Goal: Obtain resource: Obtain resource

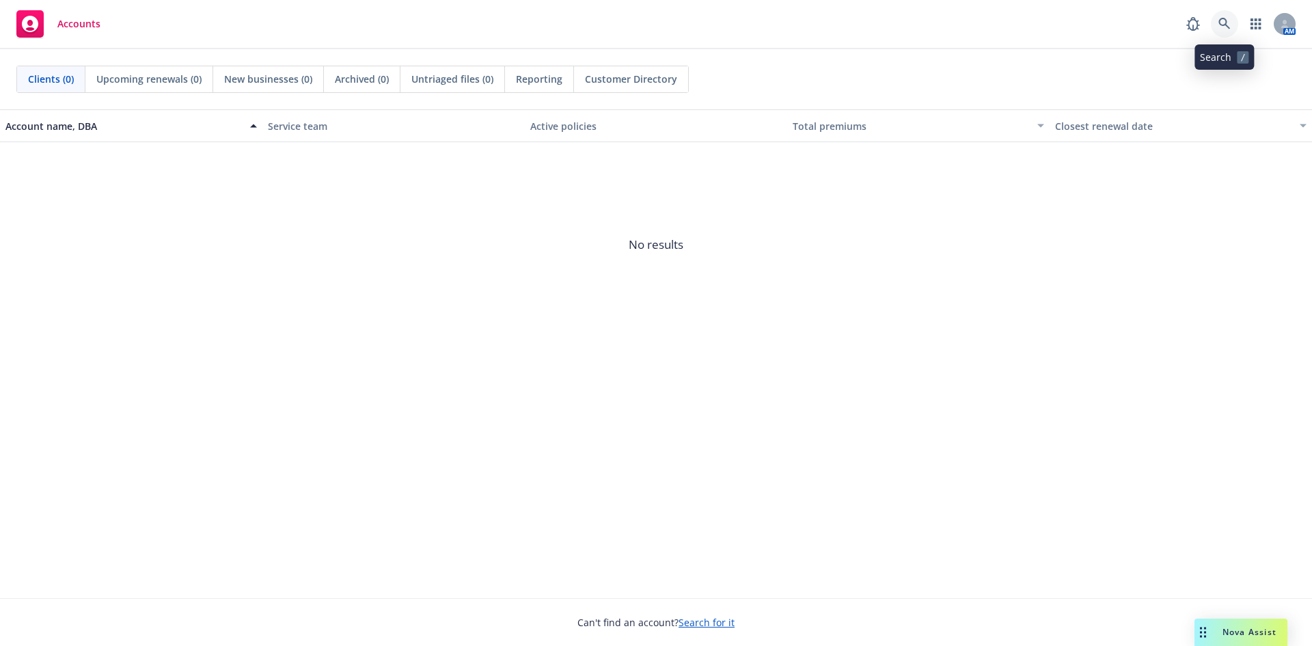
click at [1221, 27] on icon at bounding box center [1224, 24] width 12 height 12
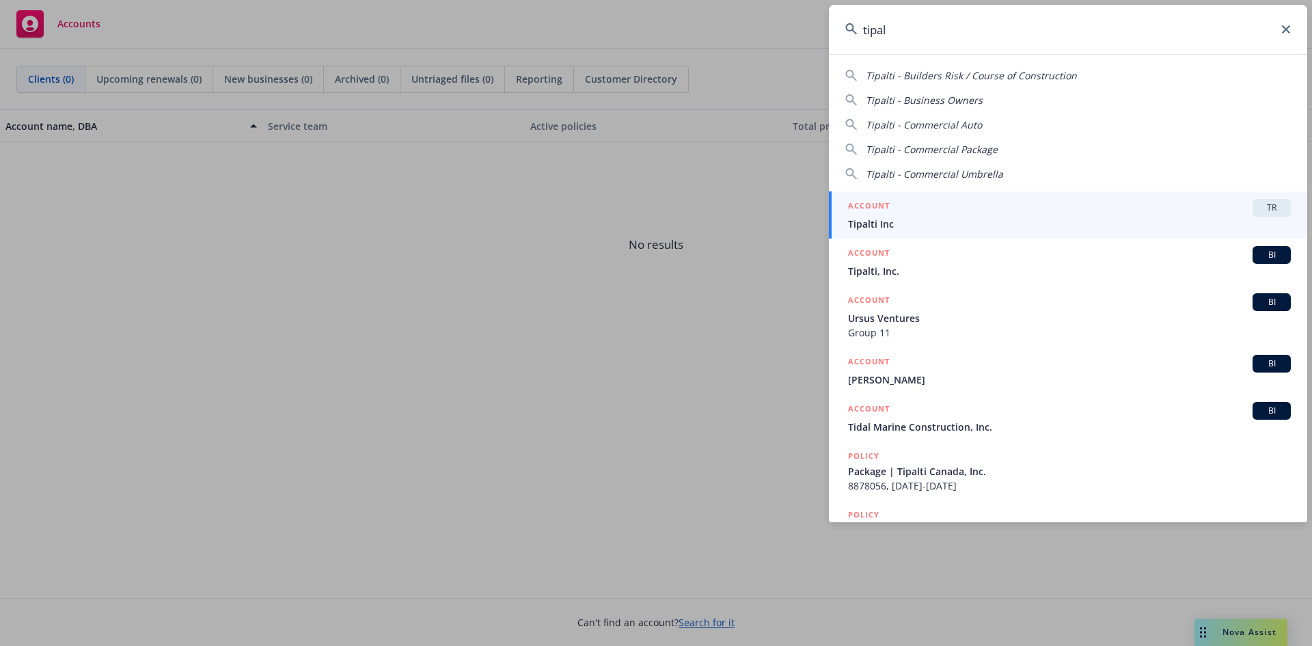
type input "tipal"
click at [878, 232] on link "ACCOUNT TR Tipalti Inc" at bounding box center [1068, 214] width 478 height 47
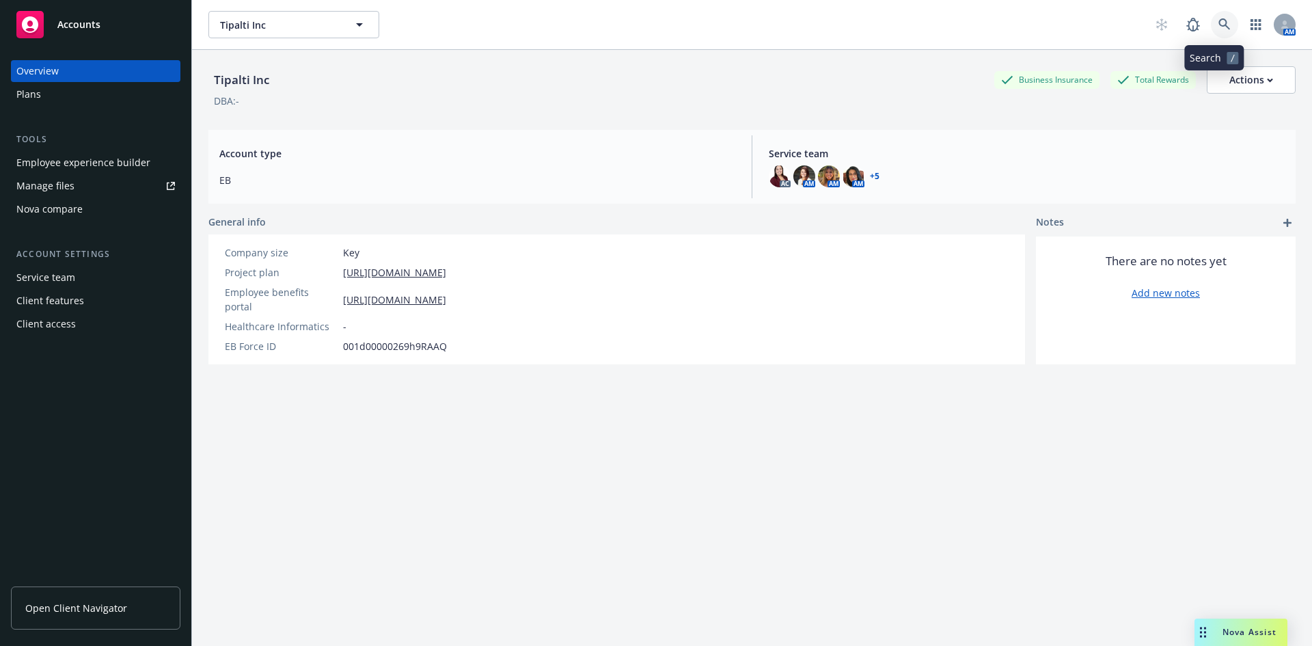
click at [1210, 23] on link at bounding box center [1223, 24] width 27 height 27
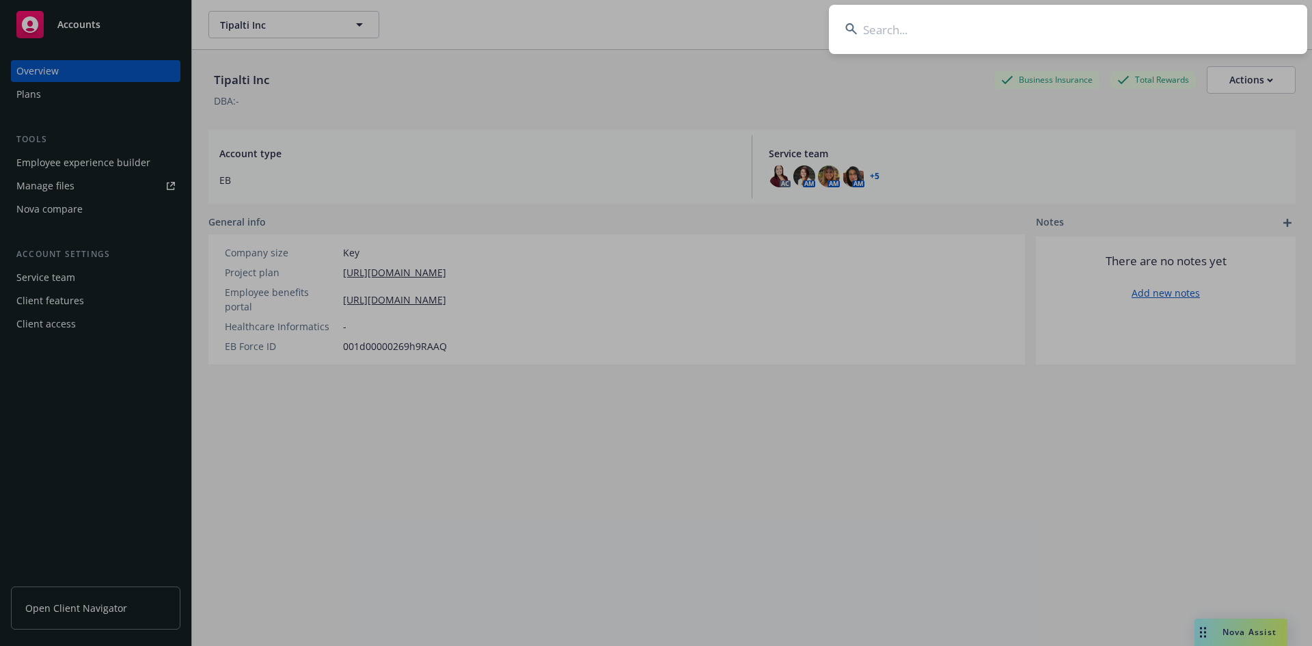
click at [874, 35] on input at bounding box center [1068, 29] width 478 height 49
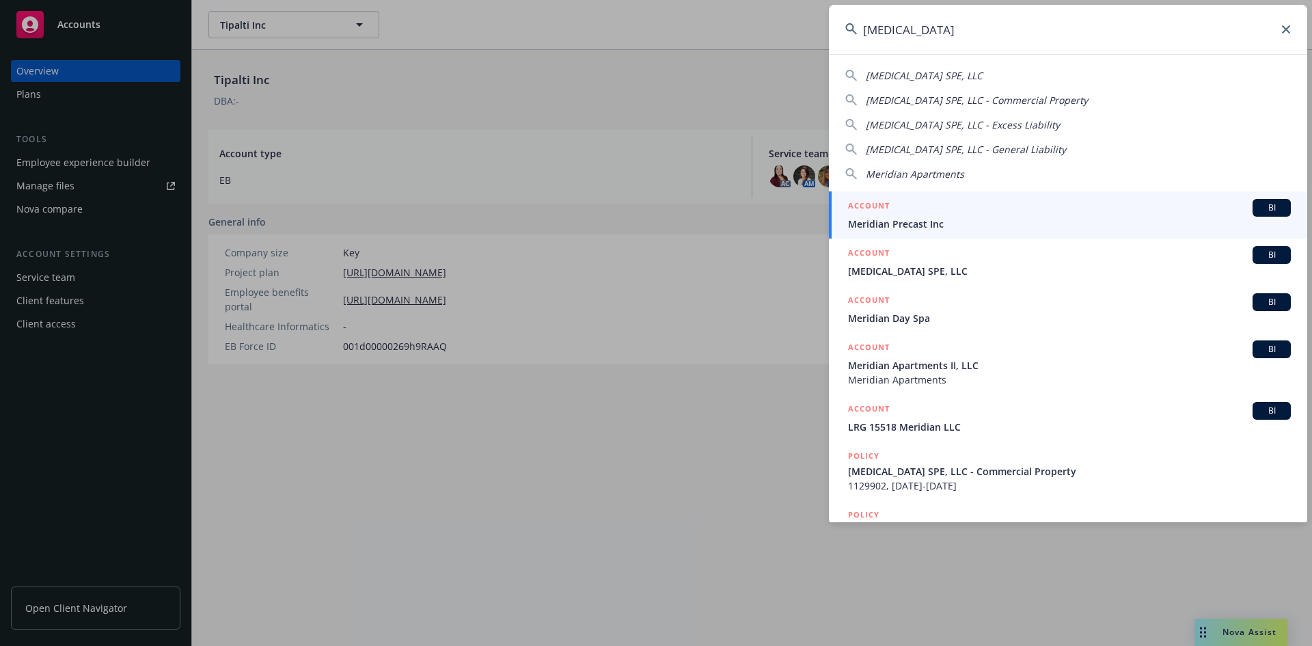
type input "meridian"
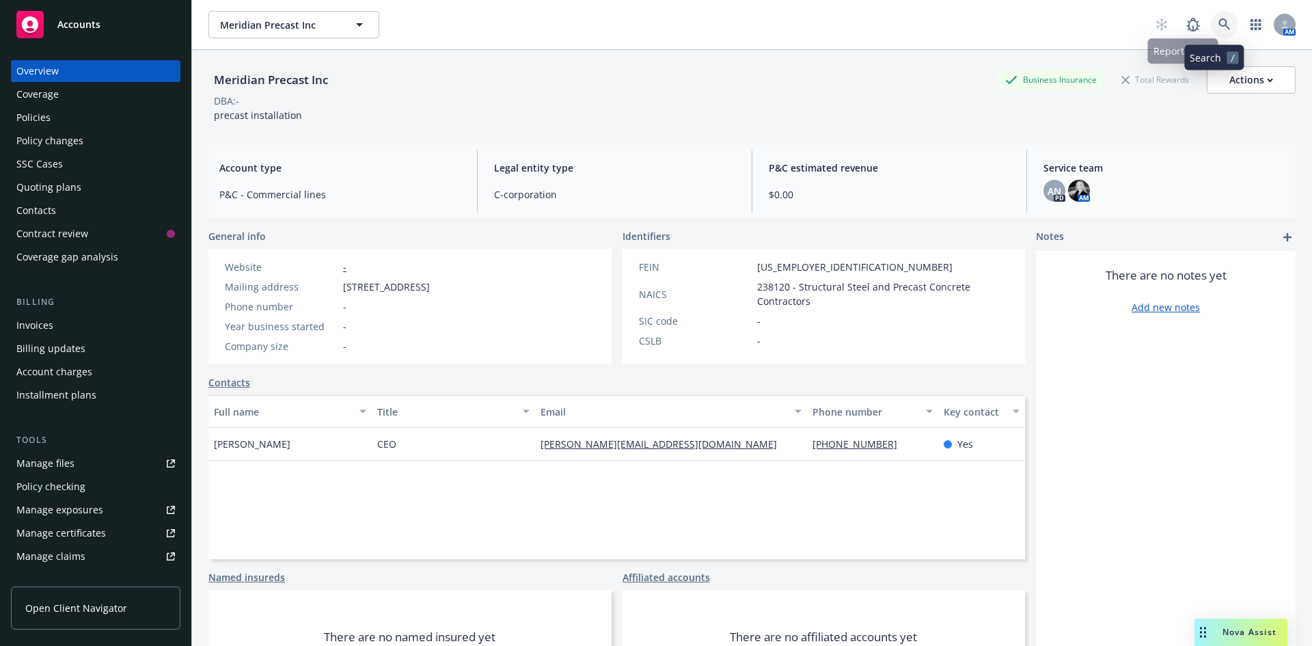
click at [1218, 25] on icon at bounding box center [1224, 24] width 12 height 12
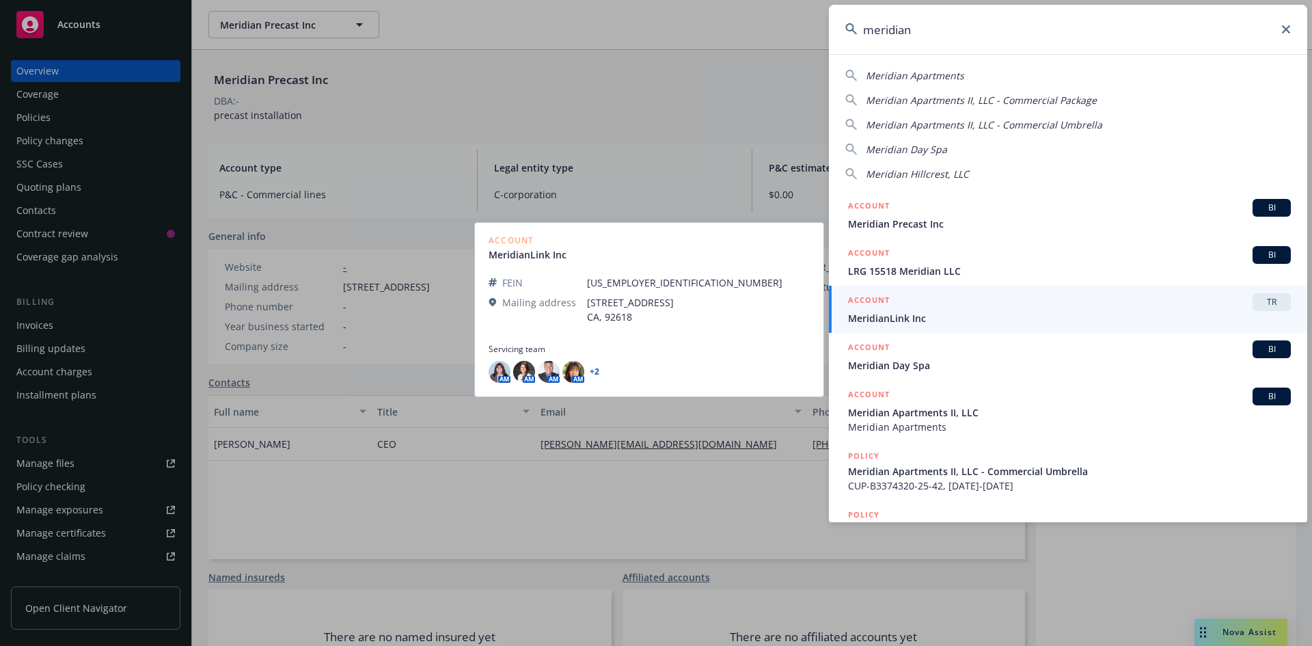
type input "meridian"
click at [1260, 303] on span "TR" at bounding box center [1271, 302] width 27 height 12
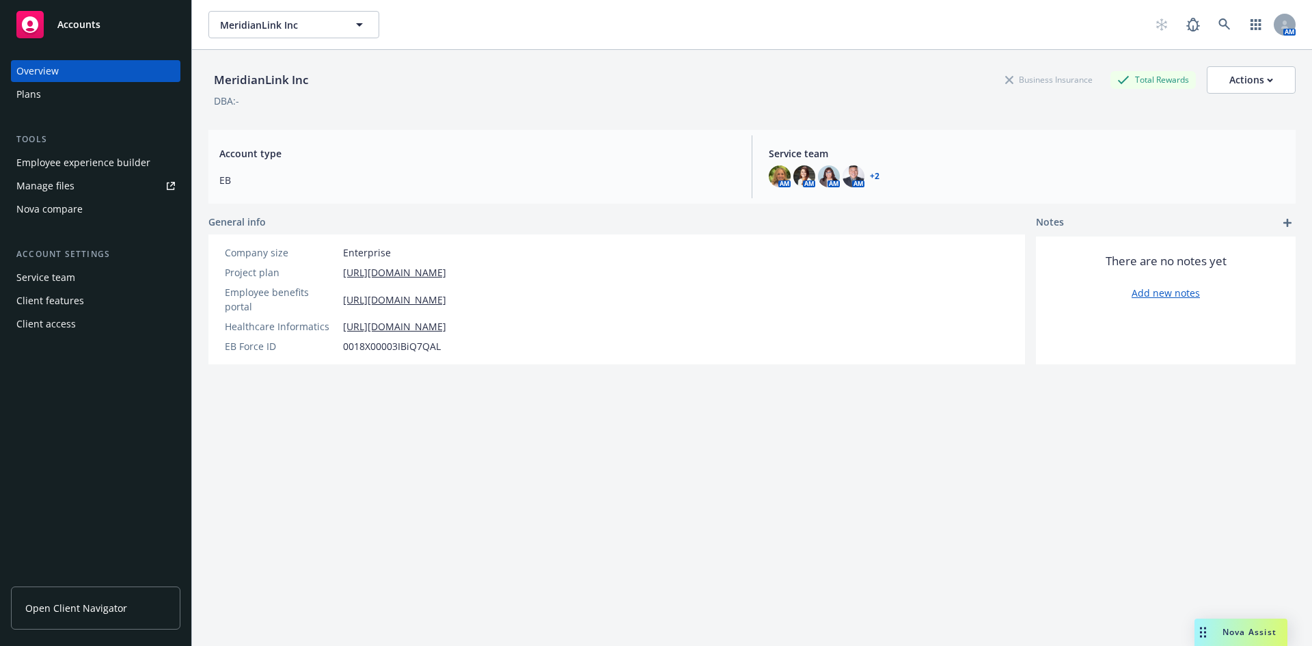
click at [59, 611] on span "Open Client Navigator" at bounding box center [76, 607] width 102 height 14
click at [79, 611] on span "Open Client Navigator" at bounding box center [76, 607] width 102 height 14
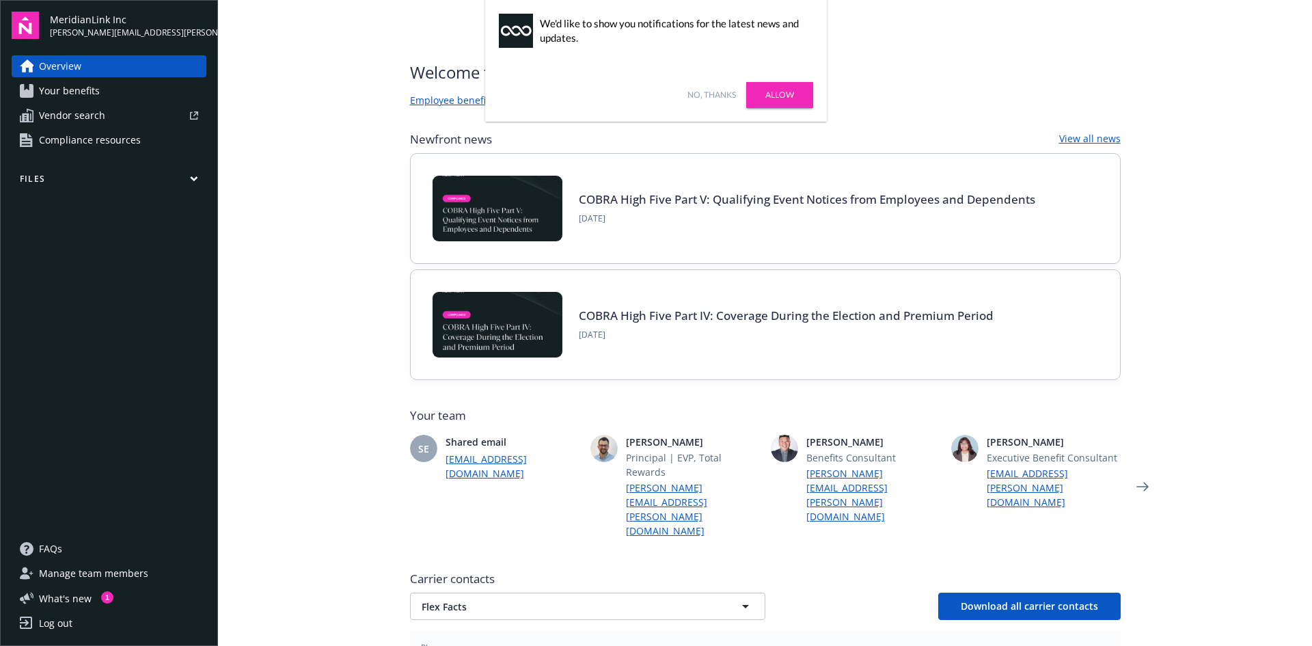
click at [699, 96] on link "No, thanks" at bounding box center [711, 95] width 49 height 12
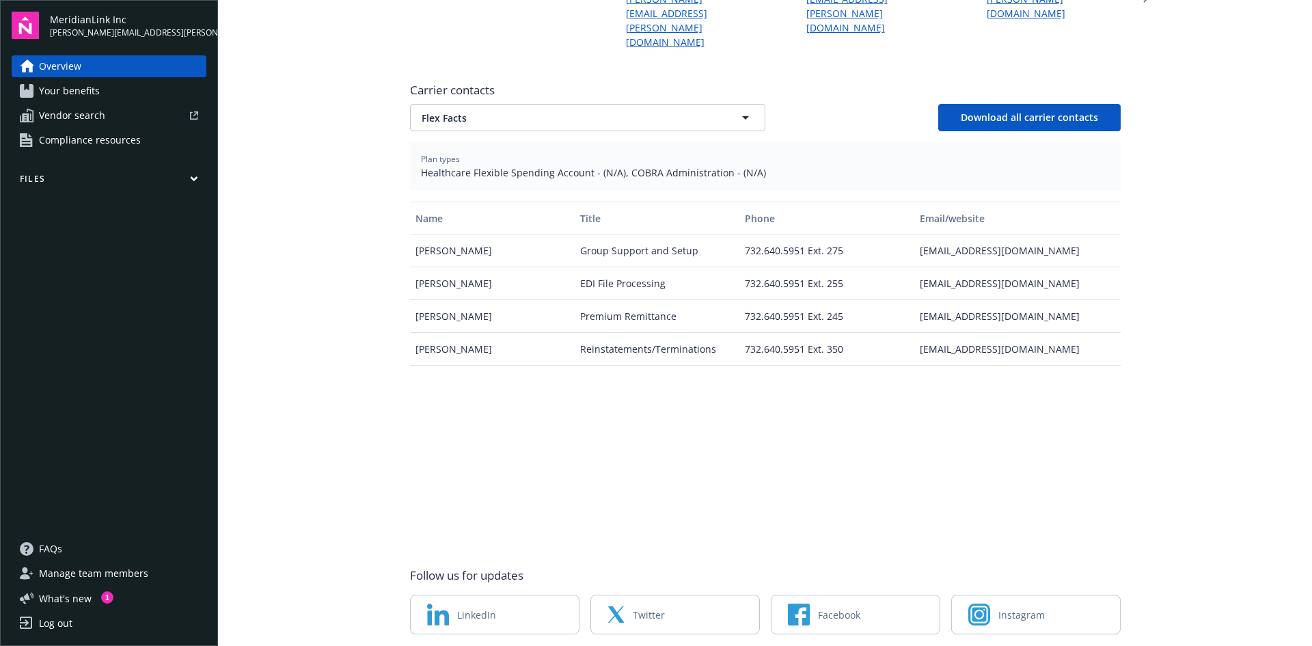
scroll to position [494, 0]
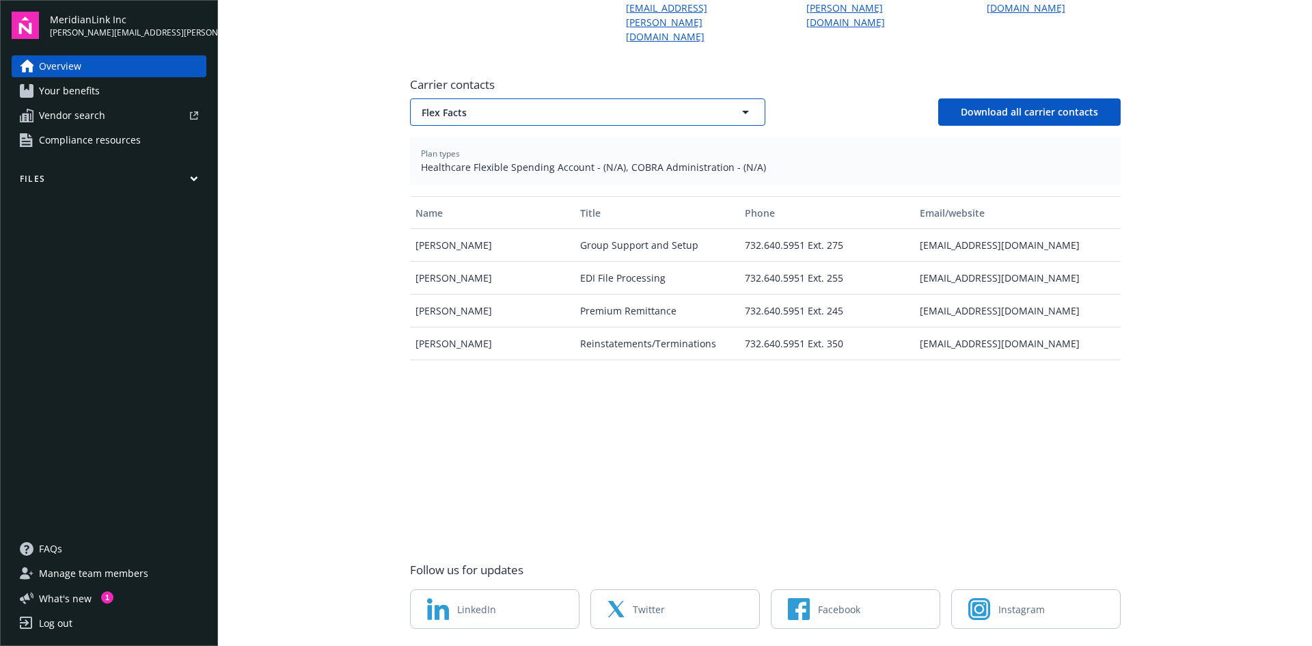
click at [743, 104] on icon "button" at bounding box center [745, 112] width 16 height 16
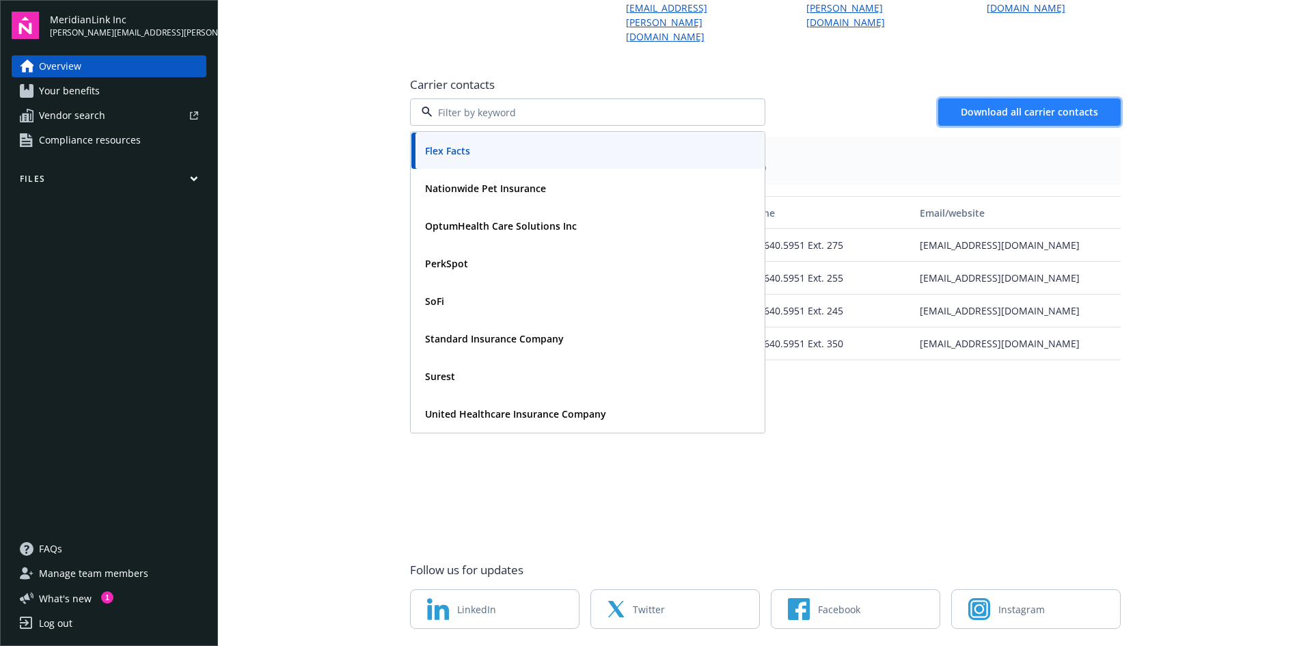
click at [980, 105] on span "Download all carrier contacts" at bounding box center [1028, 111] width 137 height 13
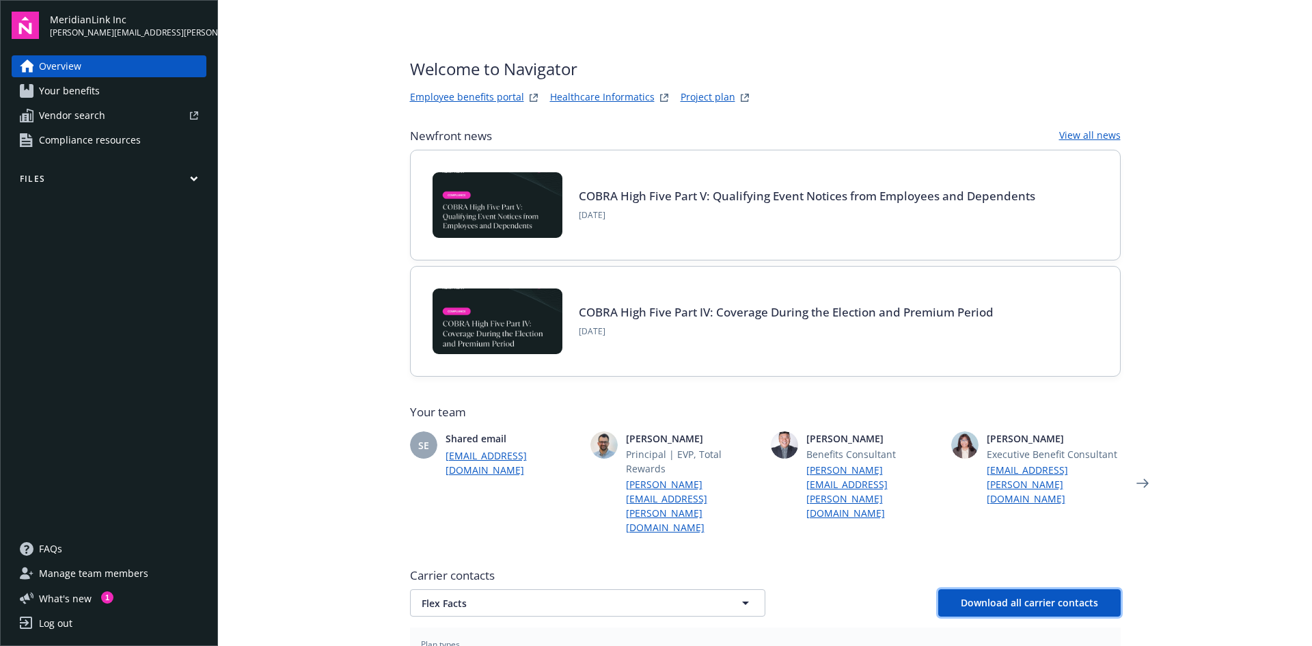
scroll to position [0, 0]
